Goal: Task Accomplishment & Management: Manage account settings

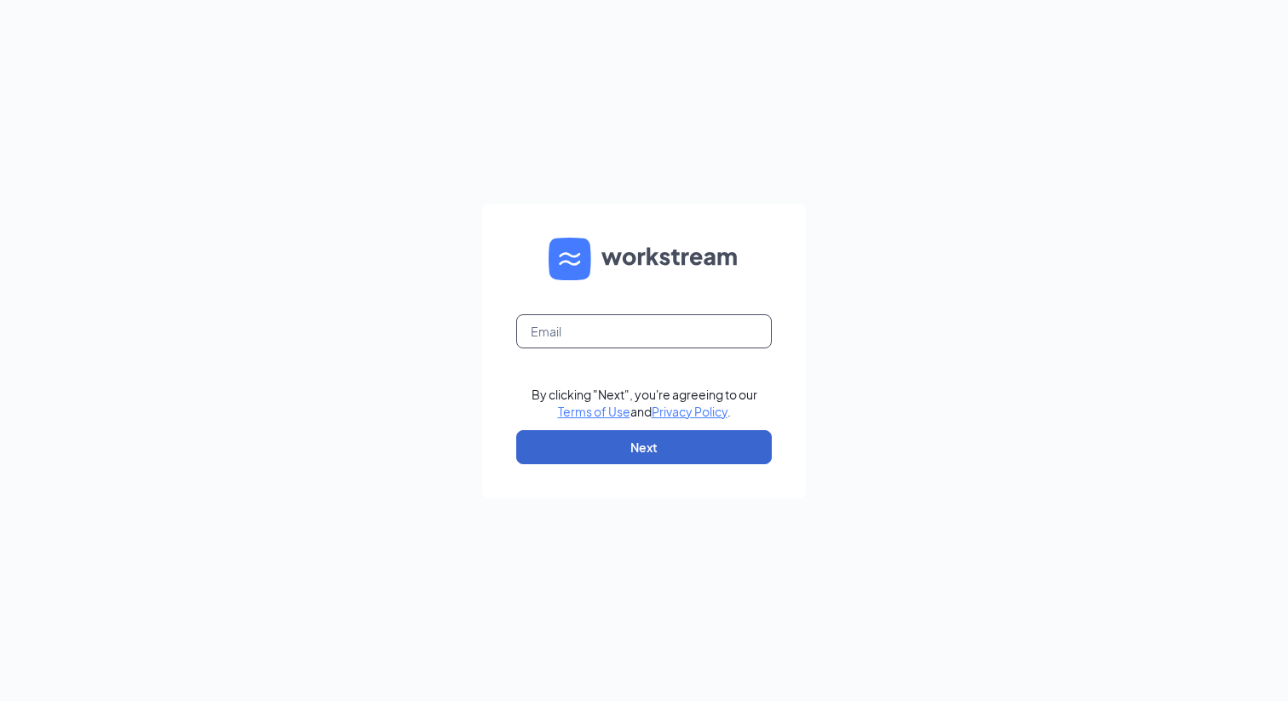
type input "nathan.anderson@cfafranchisee.com"
click at [624, 453] on button "Next" at bounding box center [644, 447] width 256 height 34
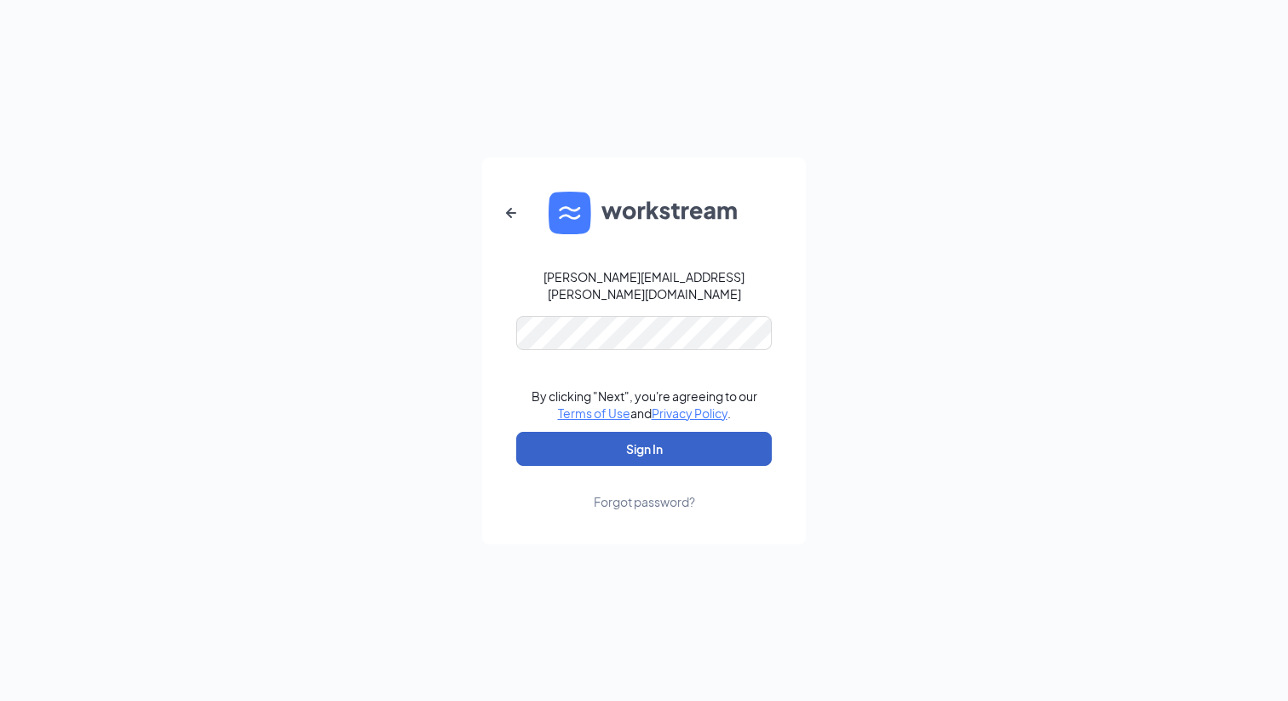
click at [670, 449] on button "Sign In" at bounding box center [644, 449] width 256 height 34
